Goal: Information Seeking & Learning: Learn about a topic

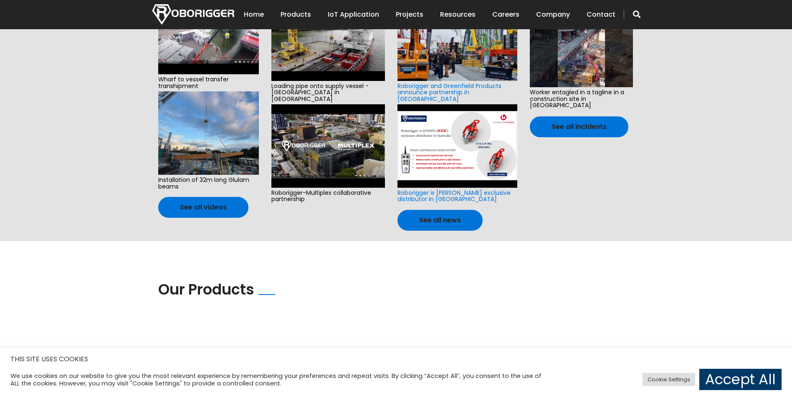
scroll to position [542, 0]
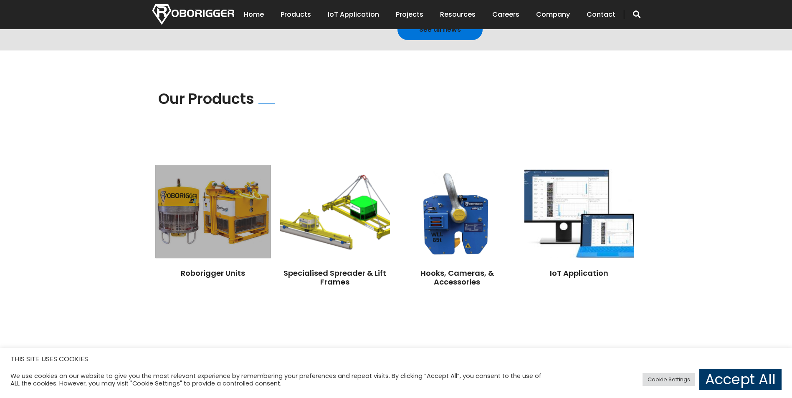
click at [222, 205] on img at bounding box center [212, 211] width 115 height 93
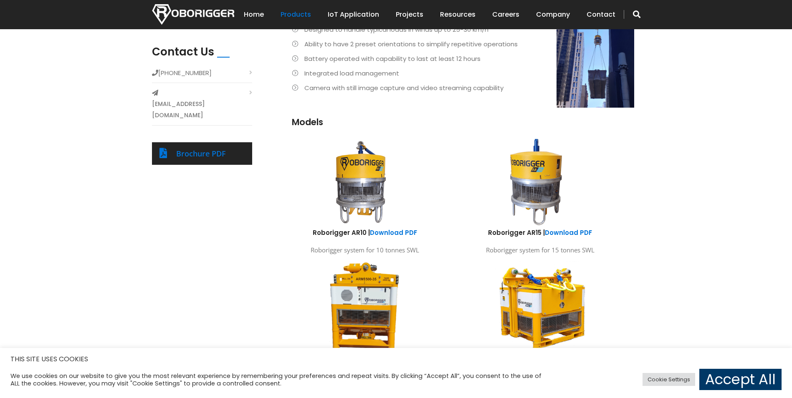
scroll to position [422, 0]
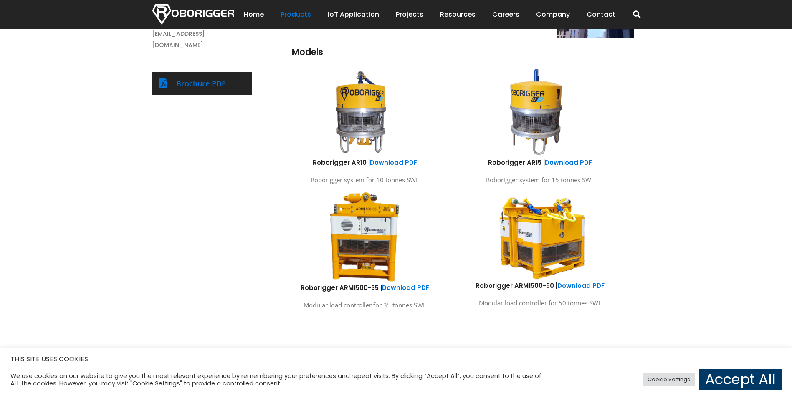
click at [546, 251] on img at bounding box center [539, 235] width 123 height 91
click at [573, 287] on link "Download PDF" at bounding box center [580, 285] width 47 height 9
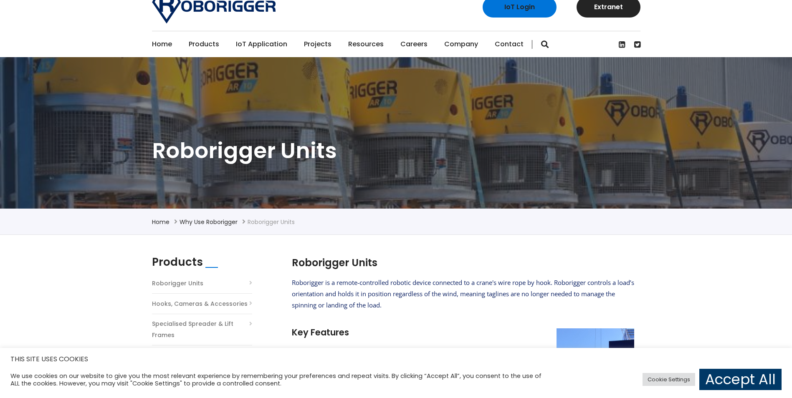
scroll to position [0, 0]
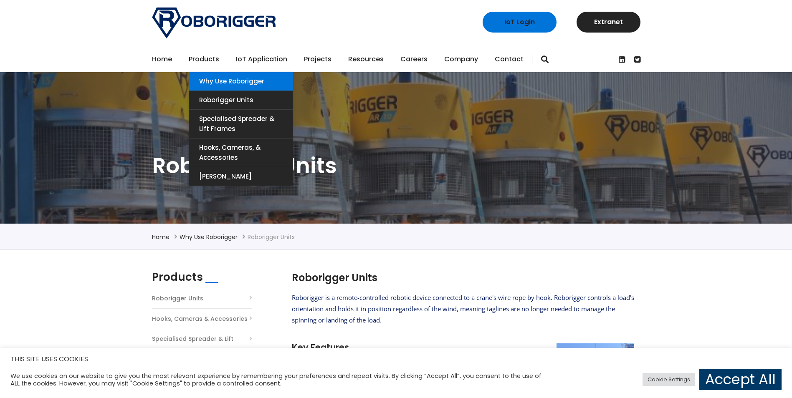
click at [243, 80] on link "Why use Roborigger" at bounding box center [241, 81] width 104 height 18
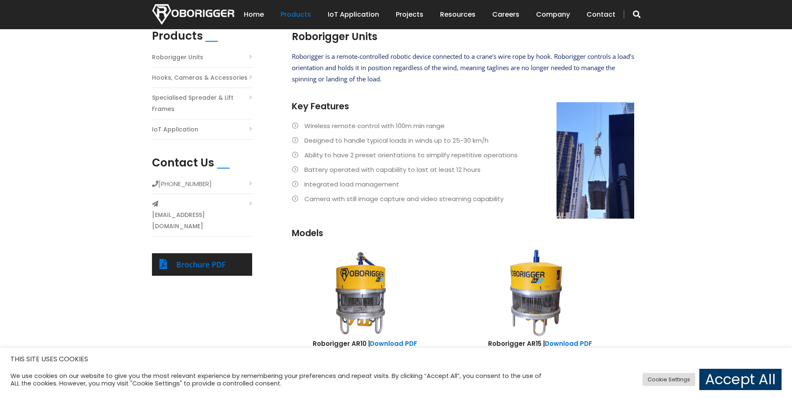
scroll to position [250, 0]
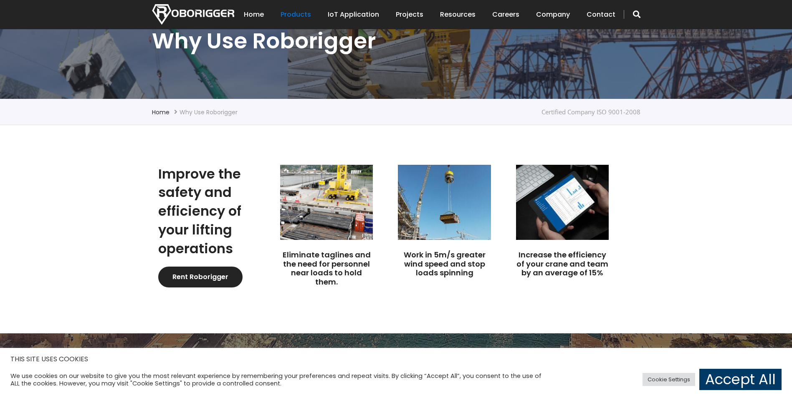
scroll to position [167, 0]
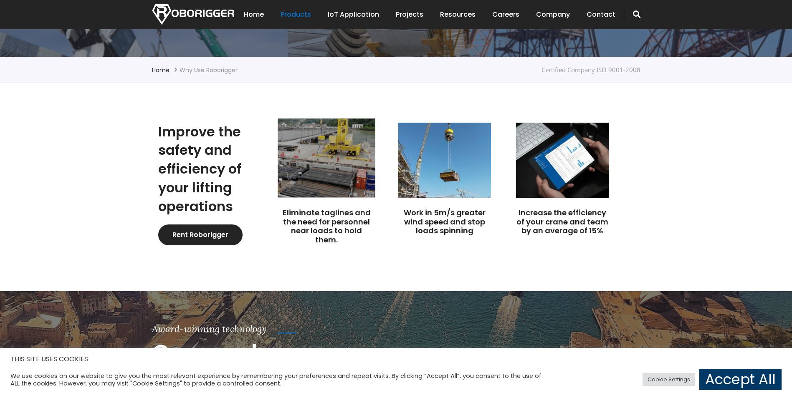
click at [331, 175] on img at bounding box center [326, 157] width 98 height 79
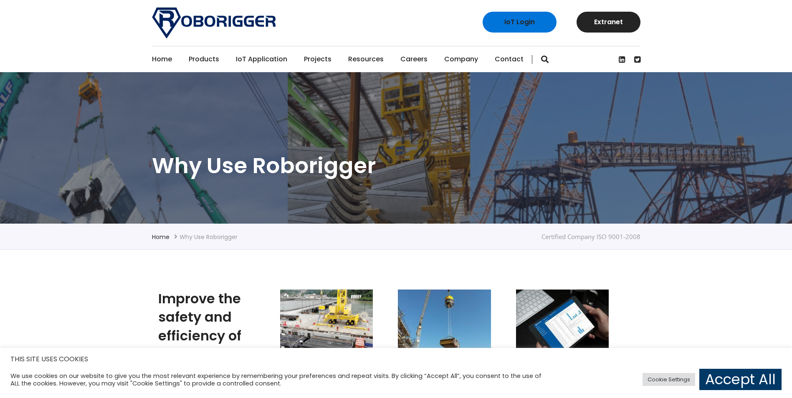
click at [159, 58] on link "Home" at bounding box center [162, 59] width 20 height 26
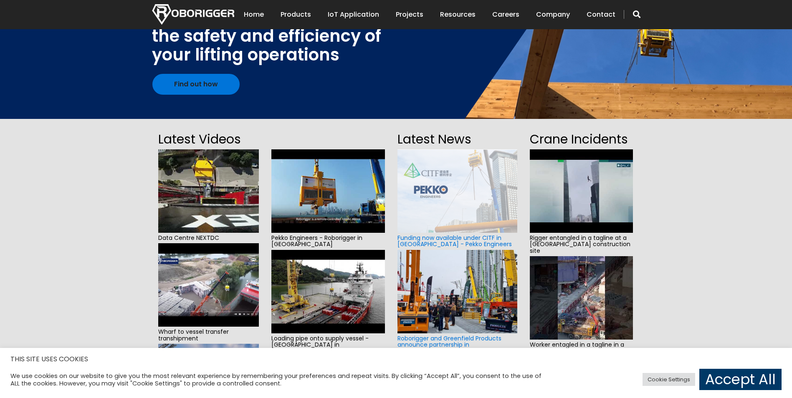
scroll to position [125, 0]
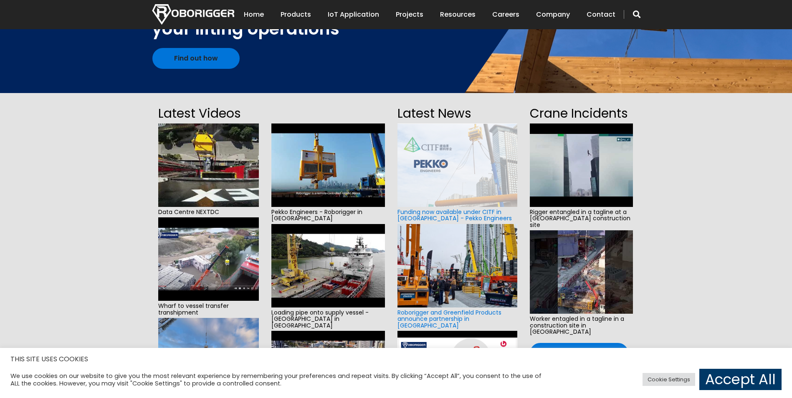
click at [208, 144] on img at bounding box center [208, 165] width 101 height 83
